Goal: Task Accomplishment & Management: Manage account settings

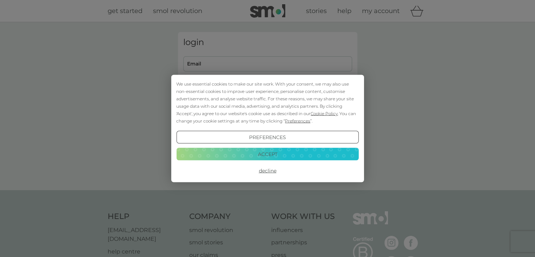
click at [289, 151] on button "Accept" at bounding box center [267, 153] width 182 height 13
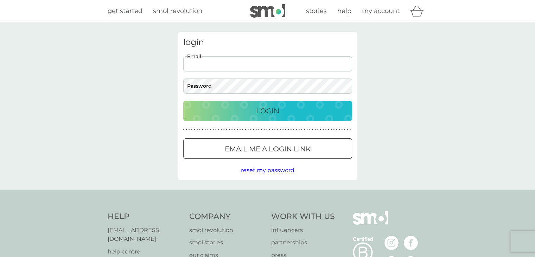
click at [282, 57] on input "Email" at bounding box center [267, 63] width 169 height 15
type input "[EMAIL_ADDRESS][PERSON_NAME][DOMAIN_NAME]"
click at [183, 101] on button "Login" at bounding box center [267, 111] width 169 height 20
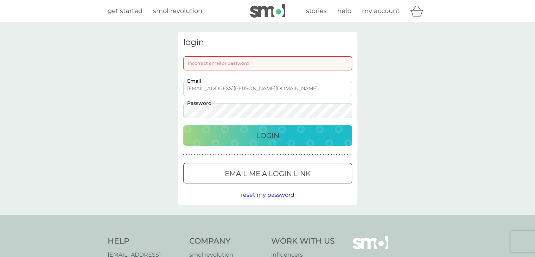
click at [151, 110] on div "login Incorrect email or password [EMAIL_ADDRESS][PERSON_NAME][DOMAIN_NAME] Ema…" at bounding box center [267, 118] width 535 height 193
click at [183, 125] on button "Login" at bounding box center [267, 135] width 169 height 20
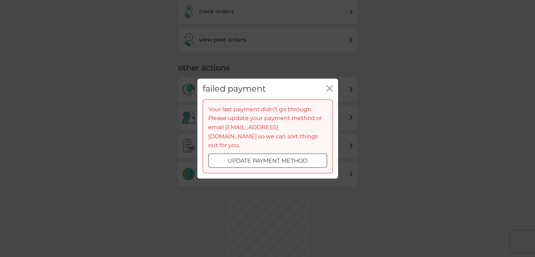
scroll to position [181, 0]
click at [276, 160] on div at bounding box center [276, 160] width 0 height 0
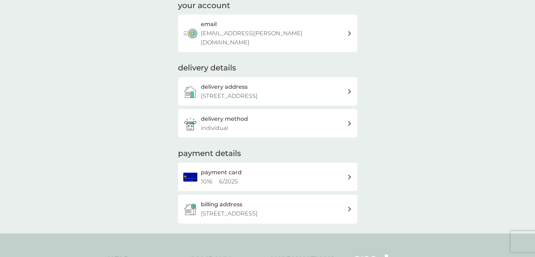
scroll to position [97, 0]
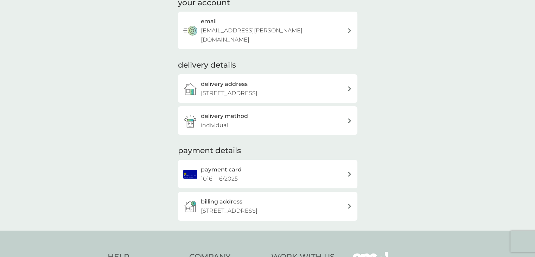
click at [279, 165] on div "payment card 1016 6 / 2025" at bounding box center [274, 174] width 146 height 18
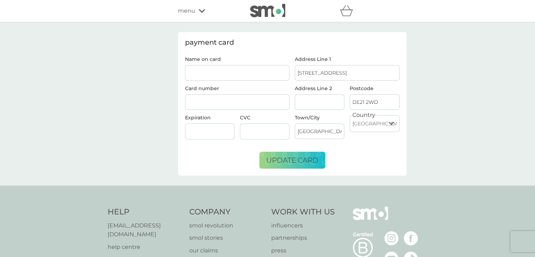
click at [269, 74] on input "Name on card" at bounding box center [237, 72] width 105 height 15
type input "Madalina Botos"
click at [221, 94] on div at bounding box center [237, 102] width 105 height 16
click at [217, 97] on div at bounding box center [237, 102] width 105 height 16
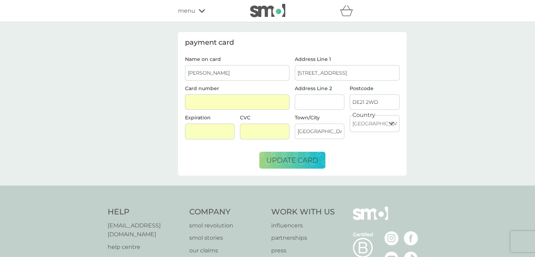
drag, startPoint x: 378, startPoint y: 70, endPoint x: 272, endPoint y: 57, distance: 107.4
click at [272, 57] on div "Name on card Madalina Botos Card number Expiration CVC Address Line 1 2 Cresta …" at bounding box center [292, 101] width 220 height 88
type input "59 Cambridge Street"
click at [384, 103] on input "DE21 2WD" at bounding box center [375, 101] width 50 height 15
type input "DE21 7PY"
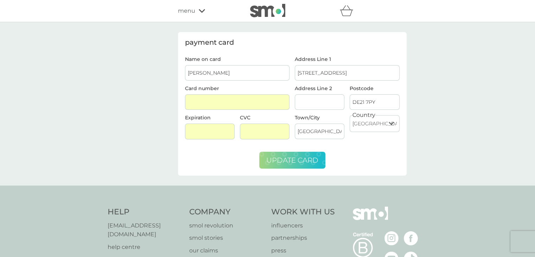
click at [285, 158] on span "update card" at bounding box center [292, 160] width 52 height 8
